Goal: Task Accomplishment & Management: Use online tool/utility

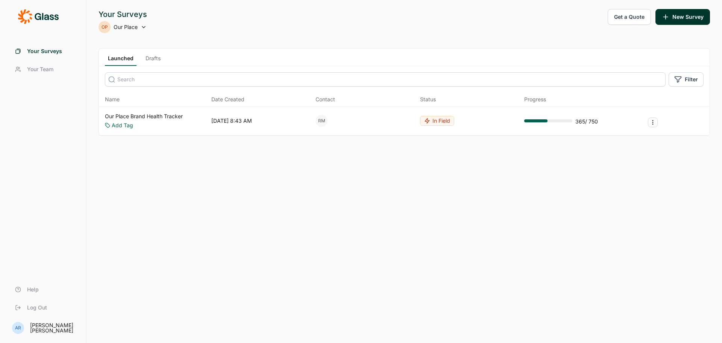
click at [142, 117] on link "Our Place Brand Health Tracker" at bounding box center [144, 116] width 78 height 8
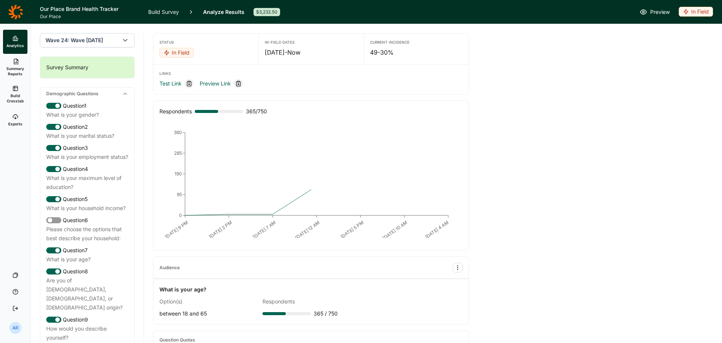
click at [20, 100] on span "Build Crosstab" at bounding box center [15, 98] width 18 height 11
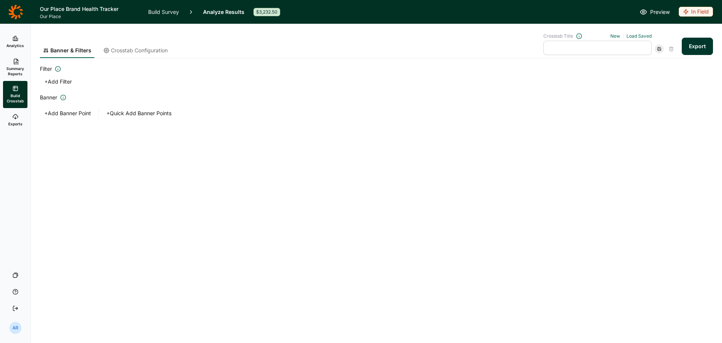
click at [11, 121] on span "Exports" at bounding box center [15, 123] width 14 height 5
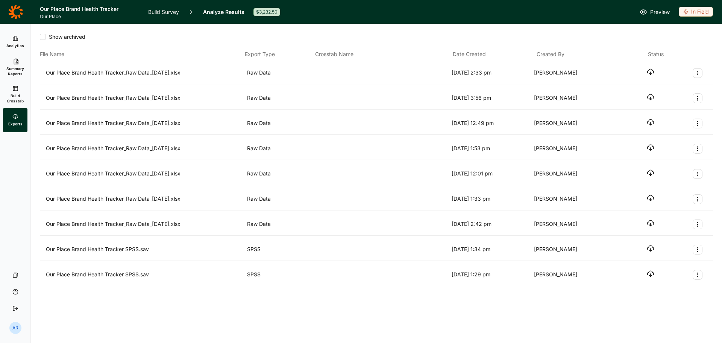
click at [648, 70] on icon "button" at bounding box center [651, 72] width 8 height 8
